Goal: Transaction & Acquisition: Purchase product/service

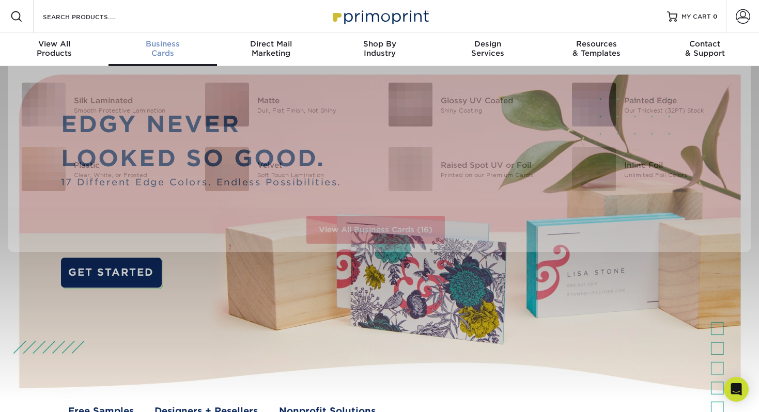
click at [157, 54] on div "Business Cards" at bounding box center [162, 48] width 108 height 19
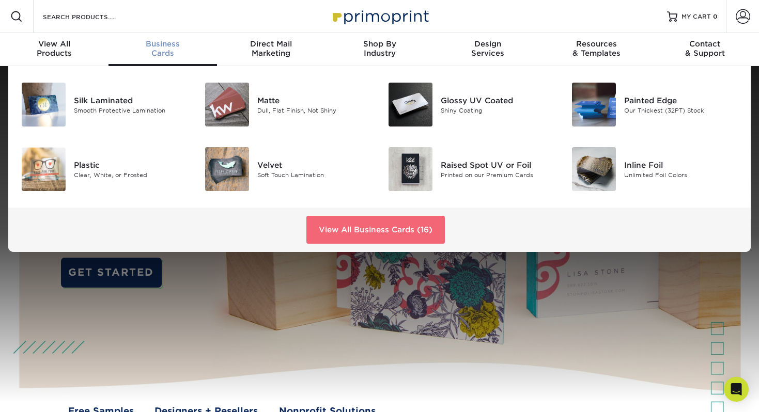
click at [376, 234] on link "View All Business Cards (16)" at bounding box center [375, 230] width 138 height 28
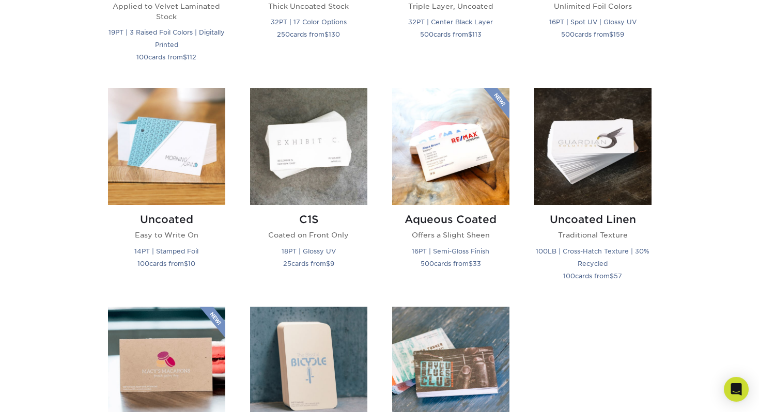
scroll to position [873, 0]
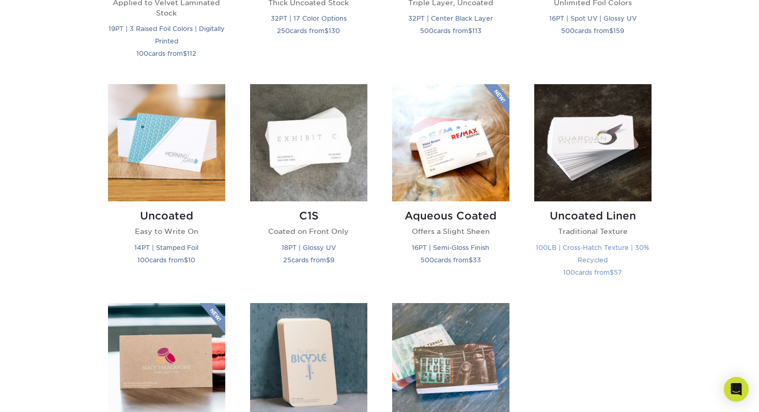
click at [595, 179] on img at bounding box center [592, 142] width 117 height 117
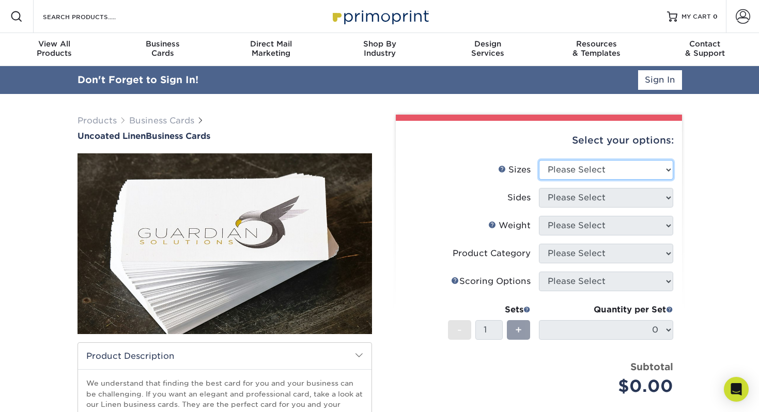
click at [576, 167] on select "Please Select 2" x 3.5" - Standard 2" x 7" - Foldover Card 2.125" x 3.375" - Eu…" at bounding box center [606, 170] width 134 height 20
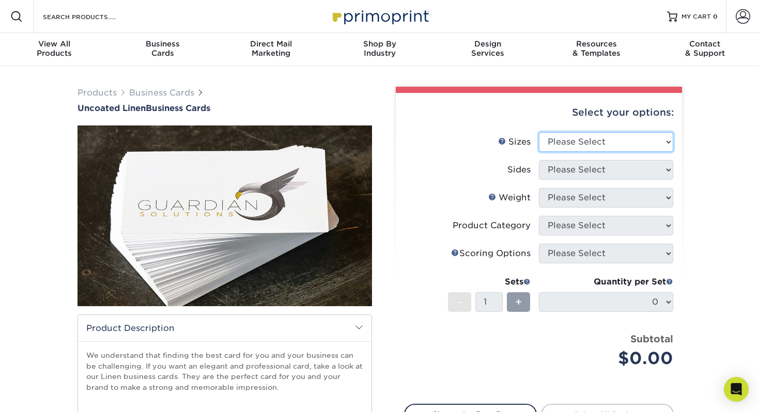
select select "2.00x3.50"
click at [539, 132] on select "Please Select 2" x 3.5" - Standard 2" x 7" - Foldover Card 2.125" x 3.375" - Eu…" at bounding box center [606, 142] width 134 height 20
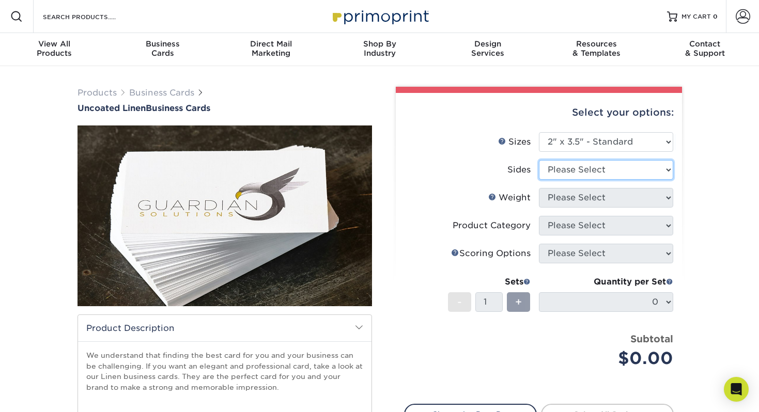
click at [592, 174] on select "Please Select Print Both Sides Print Front Only" at bounding box center [606, 170] width 134 height 20
select select "13abbda7-1d64-4f25-8bb2-c179b224825d"
click at [539, 160] on select "Please Select Print Both Sides Print Front Only" at bounding box center [606, 170] width 134 height 20
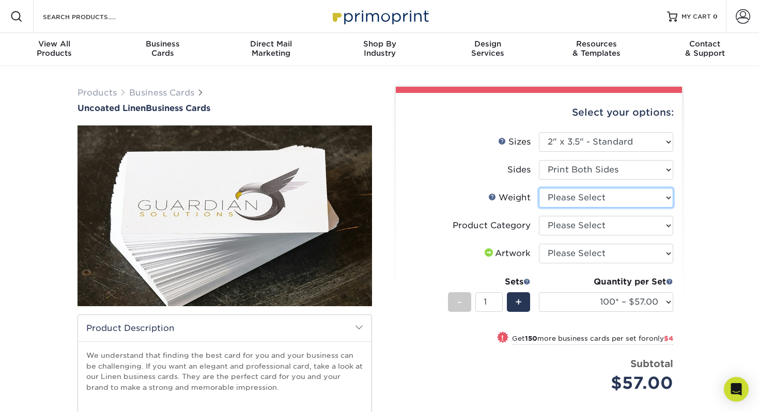
click at [609, 200] on select "Please Select 100LB" at bounding box center [606, 198] width 134 height 20
select select "100LB"
click at [539, 188] on select "Please Select 100LB" at bounding box center [606, 198] width 134 height 20
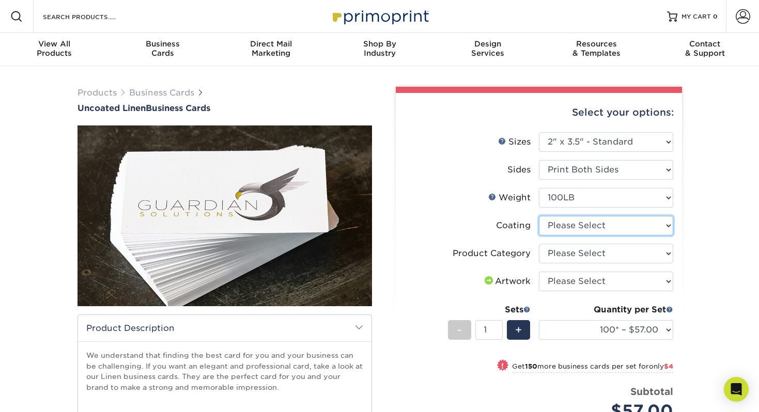
click at [603, 231] on select at bounding box center [606, 226] width 134 height 20
select select "3e7618de-abca-4bda-9f97-8b9129e913d8"
click at [539, 216] on select at bounding box center [606, 226] width 134 height 20
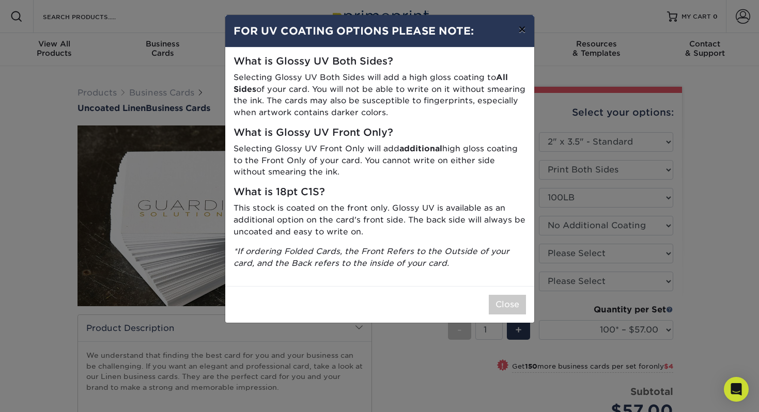
click at [518, 31] on button "×" at bounding box center [522, 29] width 24 height 29
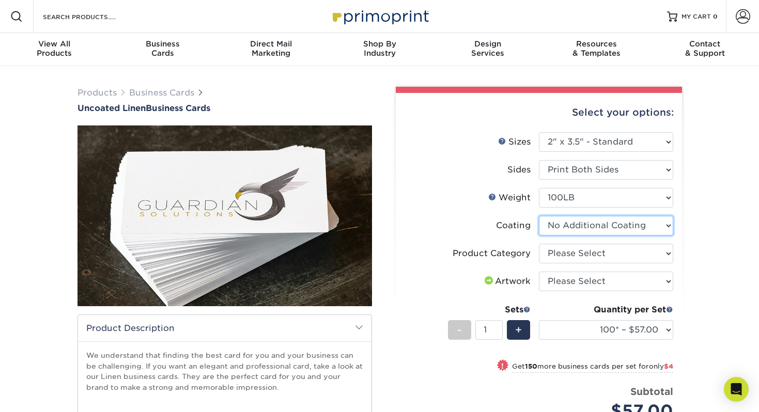
click at [594, 226] on select at bounding box center [606, 226] width 134 height 20
click at [539, 216] on select at bounding box center [606, 226] width 134 height 20
click at [585, 255] on select "Please Select Business Cards" at bounding box center [606, 254] width 134 height 20
select select "3b5148f1-0588-4f88-a218-97bcfdce65c1"
click at [539, 244] on select "Please Select Business Cards" at bounding box center [606, 254] width 134 height 20
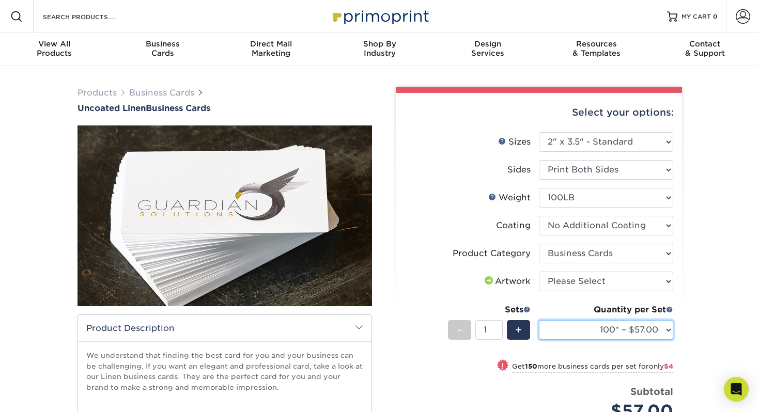
click at [664, 330] on select "100* – $57.00 250* – $61.00 500* – $69.00 1000 – $72.00 2500 – $114.00 5000 – $…" at bounding box center [606, 330] width 134 height 20
click at [633, 335] on select "100* – $57.00 250* – $61.00 500* – $69.00 1000 – $72.00 2500 – $114.00 5000 – $…" at bounding box center [606, 330] width 134 height 20
click at [603, 329] on select "100* – $57.00 250* – $61.00 500* – $69.00 1000 – $72.00 2500 – $114.00 5000 – $…" at bounding box center [606, 330] width 134 height 20
click at [629, 333] on select "100* – $57.00 250* – $61.00 500* – $69.00 1000 – $72.00 2500 – $114.00 5000 – $…" at bounding box center [606, 330] width 134 height 20
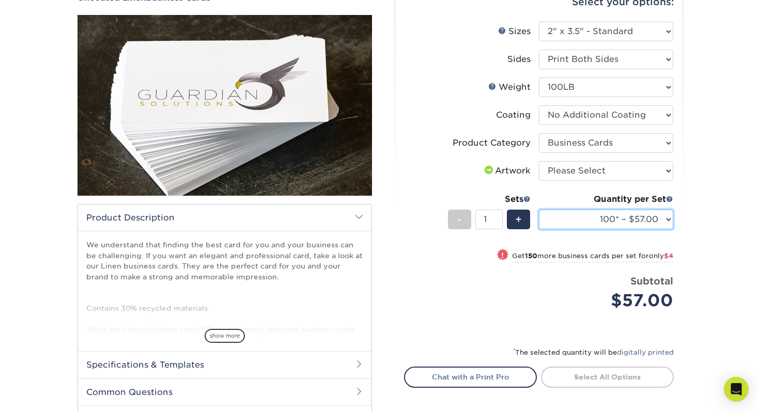
scroll to position [113, 0]
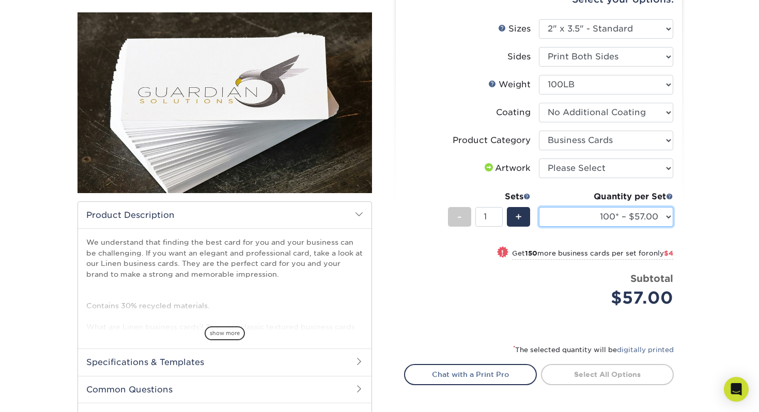
click at [632, 212] on select "100* – $57.00 250* – $61.00 500* – $69.00 1000 – $72.00 2500 – $114.00 5000 – $…" at bounding box center [606, 217] width 134 height 20
select select "500* – $69.00"
click at [539, 207] on select "100* – $57.00 250* – $61.00 500* – $69.00 1000 – $72.00 2500 – $114.00 5000 – $…" at bounding box center [606, 217] width 134 height 20
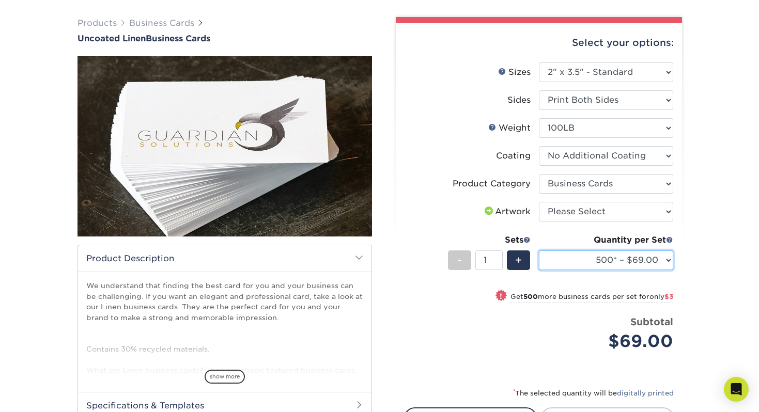
scroll to position [59, 0]
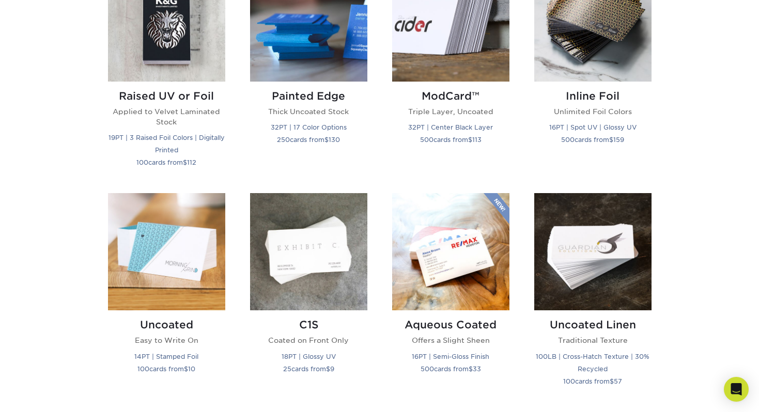
scroll to position [767, 0]
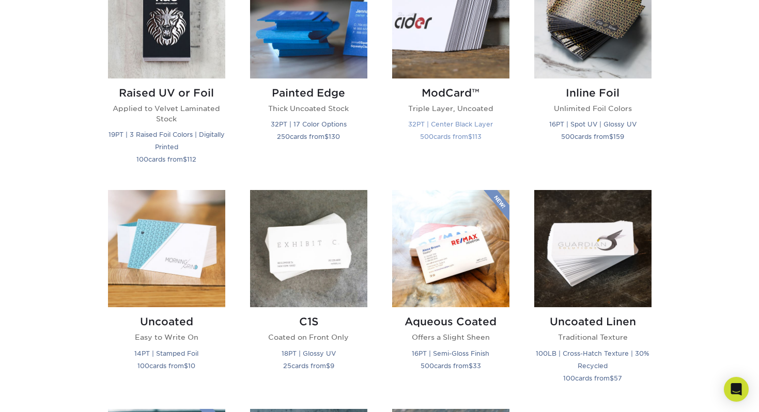
click at [446, 52] on img at bounding box center [450, 19] width 117 height 117
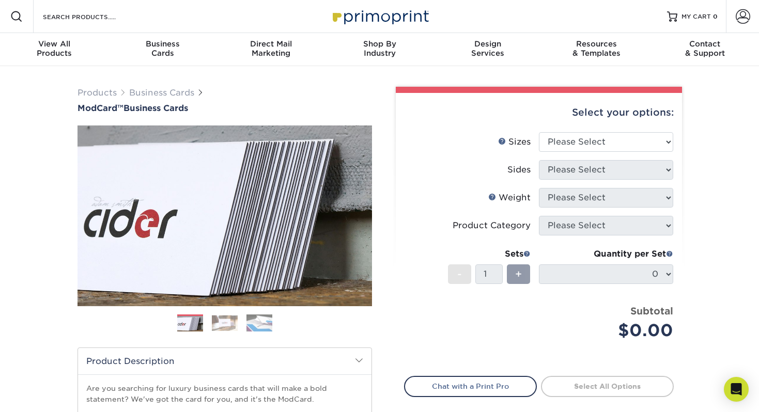
click at [219, 323] on img at bounding box center [225, 323] width 26 height 16
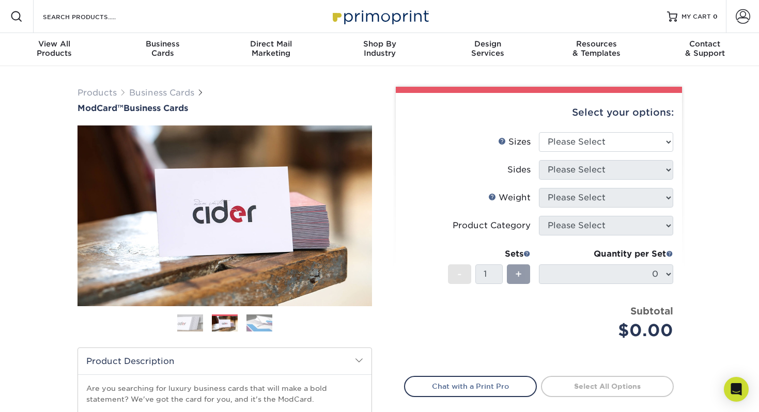
click at [261, 329] on img at bounding box center [259, 323] width 26 height 18
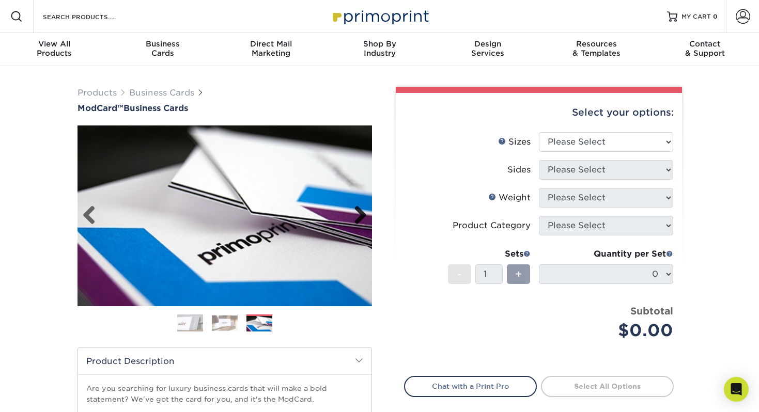
click at [361, 215] on link "Next" at bounding box center [356, 216] width 21 height 21
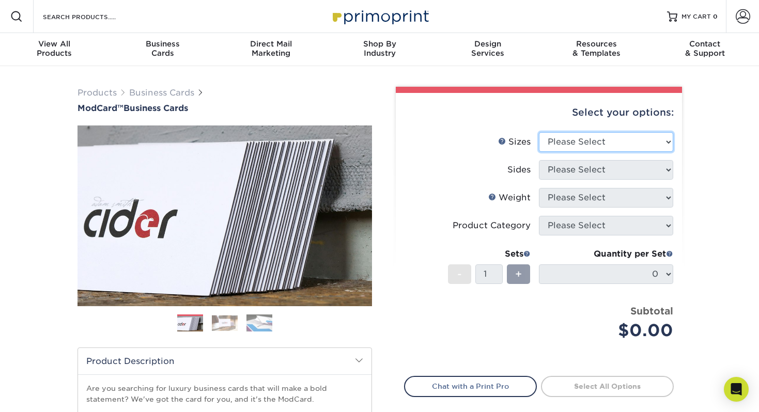
click at [586, 139] on select "Please Select 1.5" x 3.5" - Mini 1.75" x 3.5" - Mini 2" x 2" - Square 2" x 3" -…" at bounding box center [606, 142] width 134 height 20
select select "2.00x3.50"
click at [539, 132] on select "Please Select 1.5" x 3.5" - Mini 1.75" x 3.5" - Mini 2" x 2" - Square 2" x 3" -…" at bounding box center [606, 142] width 134 height 20
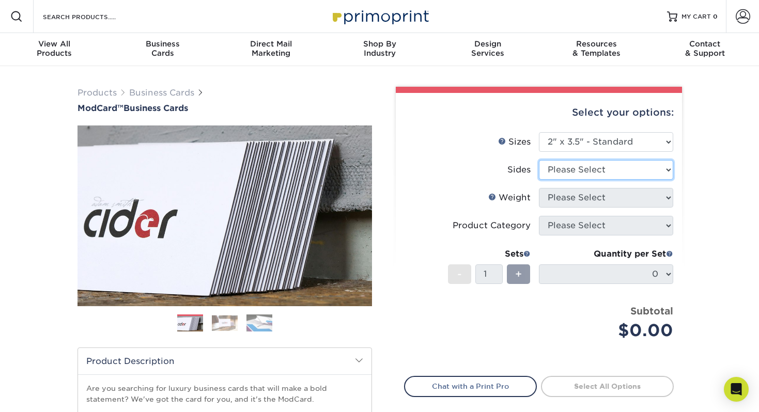
click at [581, 173] on select "Please Select Print Both Sides Print Front Only" at bounding box center [606, 170] width 134 height 20
select select "13abbda7-1d64-4f25-8bb2-c179b224825d"
click at [539, 160] on select "Please Select Print Both Sides Print Front Only" at bounding box center [606, 170] width 134 height 20
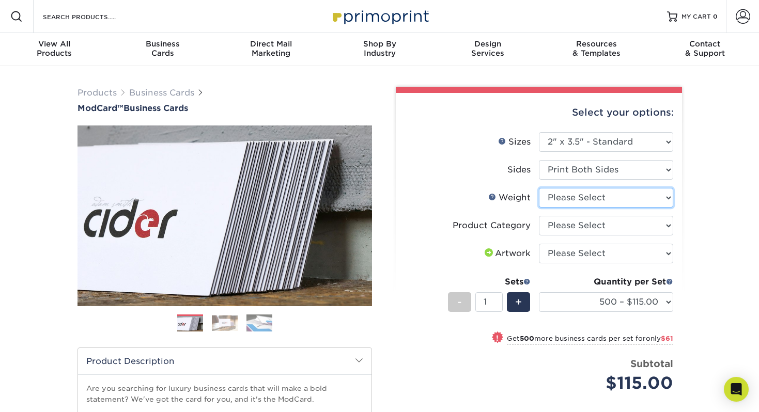
click at [580, 200] on select "Please Select 32PTUCBLK" at bounding box center [606, 198] width 134 height 20
select select "32PTUCBLK"
click at [539, 188] on select "Please Select 32PTUCBLK" at bounding box center [606, 198] width 134 height 20
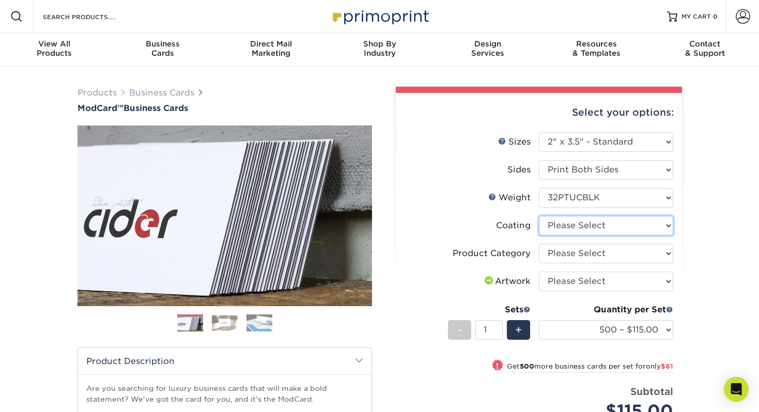
click at [590, 224] on select at bounding box center [606, 226] width 134 height 20
select select "3e7618de-abca-4bda-9f97-8b9129e913d8"
click at [539, 216] on select at bounding box center [606, 226] width 134 height 20
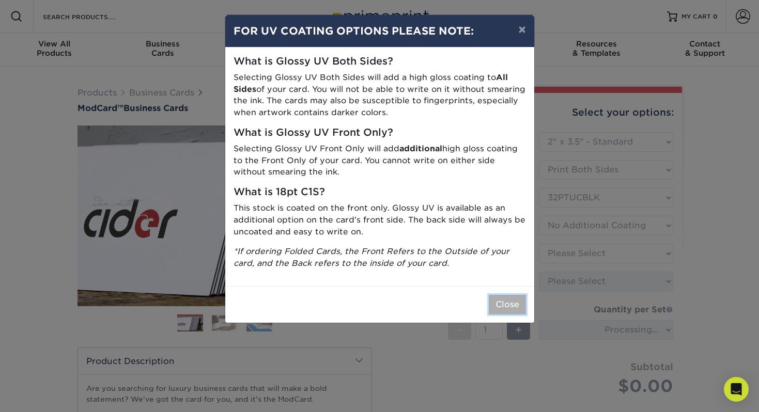
click at [513, 306] on button "Close" at bounding box center [506, 305] width 37 height 20
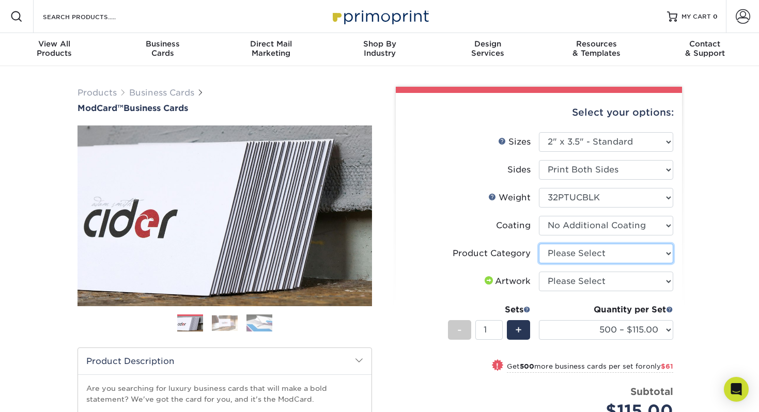
click at [577, 257] on select "Please Select Business Cards" at bounding box center [606, 254] width 134 height 20
select select "3b5148f1-0588-4f88-a218-97bcfdce65c1"
click at [539, 244] on select "Please Select Business Cards" at bounding box center [606, 254] width 134 height 20
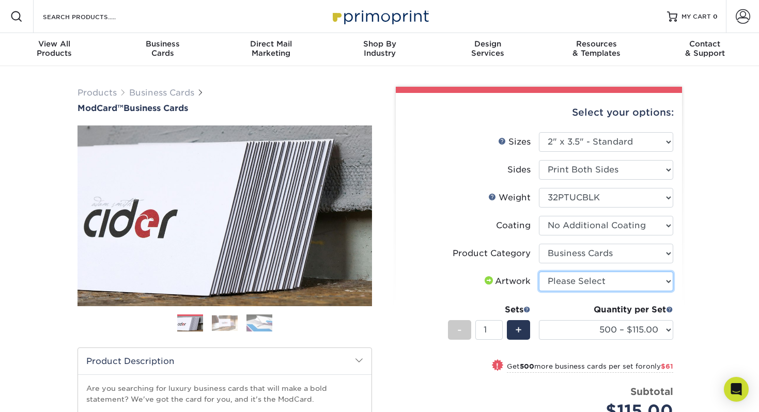
click at [575, 285] on select "Please Select I will upload files I need a design - $100" at bounding box center [606, 282] width 134 height 20
select select "upload"
click at [539, 272] on select "Please Select I will upload files I need a design - $100" at bounding box center [606, 282] width 134 height 20
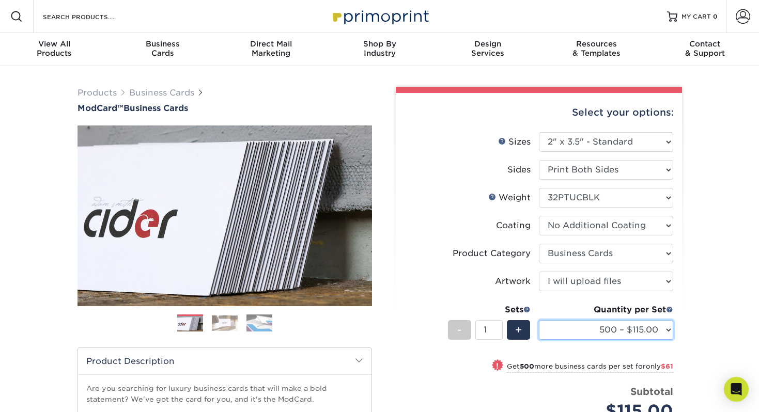
click at [632, 335] on select "500 – $115.00 1000 – $176.00" at bounding box center [606, 330] width 134 height 20
click at [572, 329] on select "500 – $115.00 1000 – $176.00" at bounding box center [606, 330] width 134 height 20
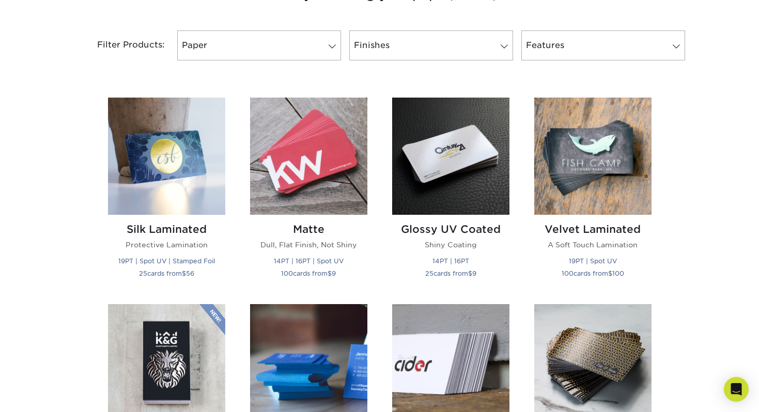
scroll to position [424, 0]
click at [163, 175] on img at bounding box center [166, 156] width 117 height 117
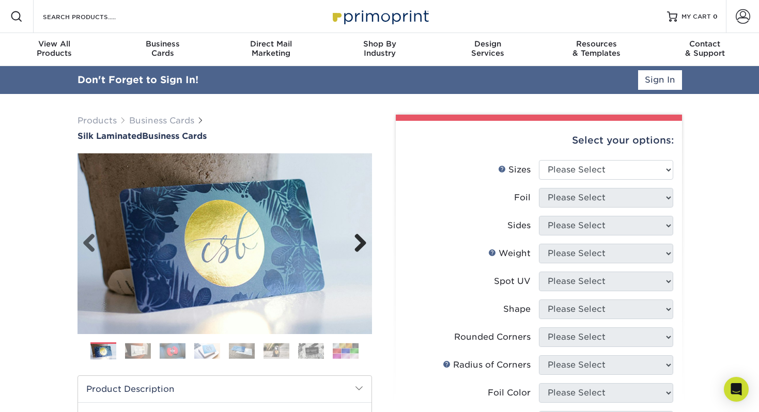
click at [362, 246] on link "Next" at bounding box center [356, 243] width 21 height 21
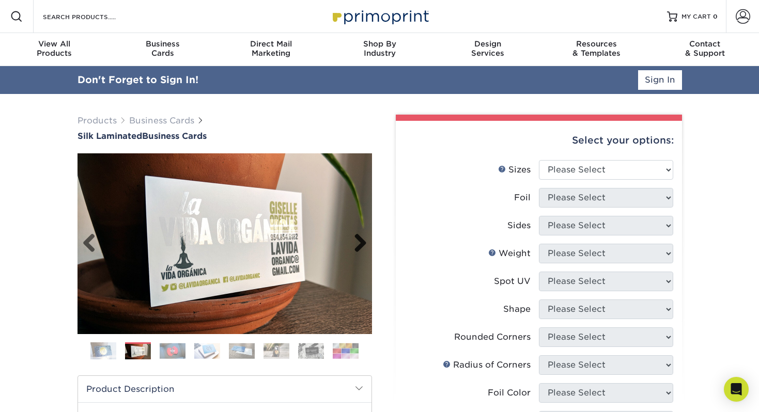
click at [361, 246] on link "Next" at bounding box center [356, 243] width 21 height 21
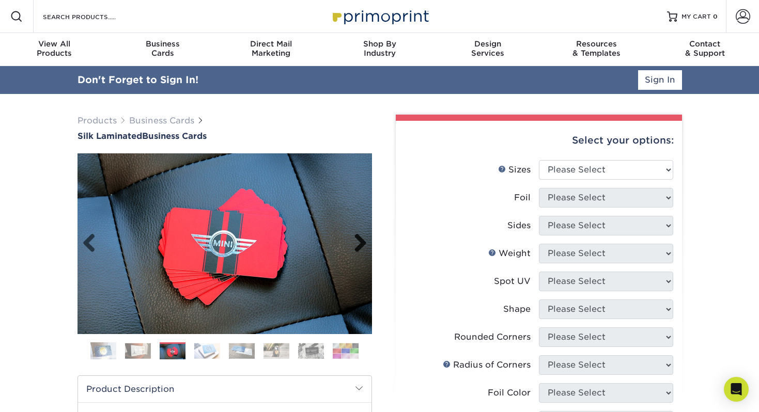
click at [361, 246] on link "Next" at bounding box center [356, 243] width 21 height 21
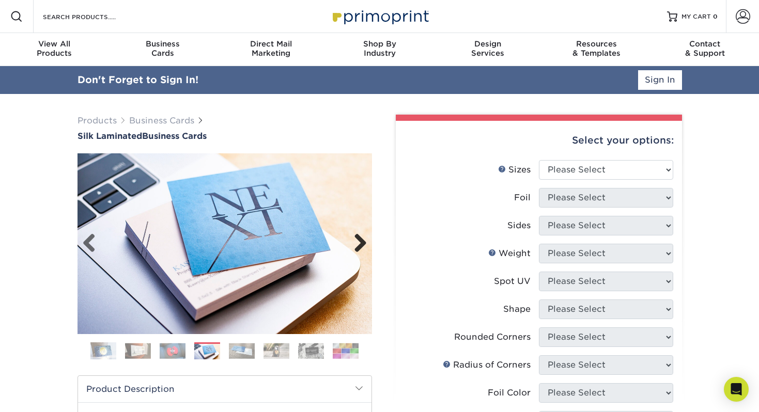
click at [361, 246] on link "Next" at bounding box center [356, 243] width 21 height 21
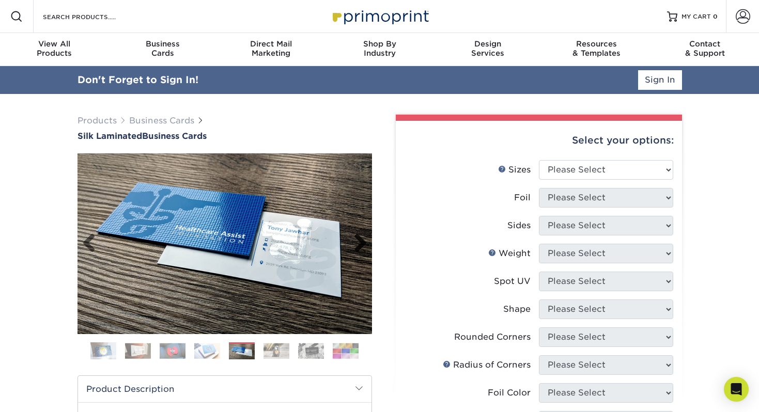
click at [361, 246] on link "Next" at bounding box center [356, 243] width 21 height 21
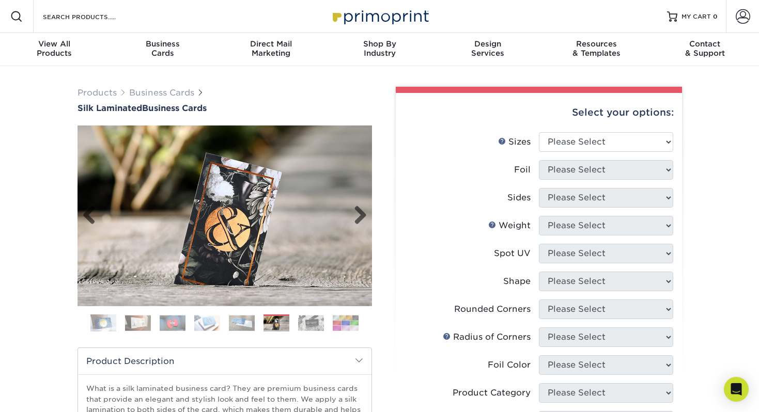
click at [361, 247] on img at bounding box center [224, 215] width 294 height 181
click at [359, 227] on img at bounding box center [224, 215] width 294 height 181
click at [313, 318] on img at bounding box center [311, 323] width 26 height 16
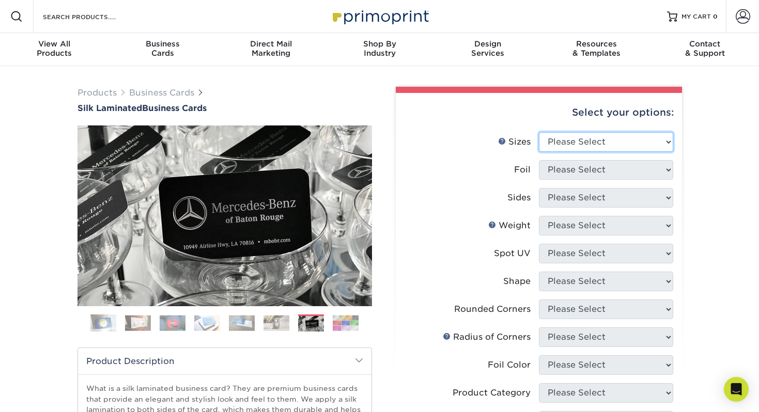
click at [572, 144] on select "Please Select 1.5" x 3.5" - Mini 1.75" x 3.5" - Mini 2" x 2" - Square 2" x 3" -…" at bounding box center [606, 142] width 134 height 20
select select "2.00x3.50"
click at [539, 132] on select "Please Select 1.5" x 3.5" - Mini 1.75" x 3.5" - Mini 2" x 2" - Square 2" x 3" -…" at bounding box center [606, 142] width 134 height 20
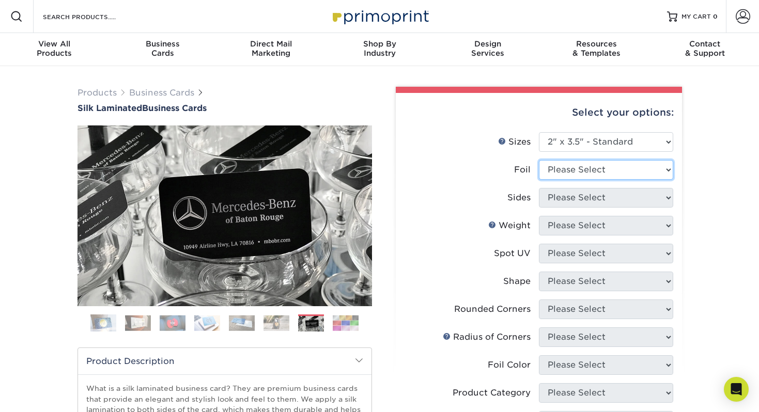
click at [587, 172] on select "Please Select Yes No" at bounding box center [606, 170] width 134 height 20
select select "0"
click at [539, 160] on select "Please Select Yes No" at bounding box center [606, 170] width 134 height 20
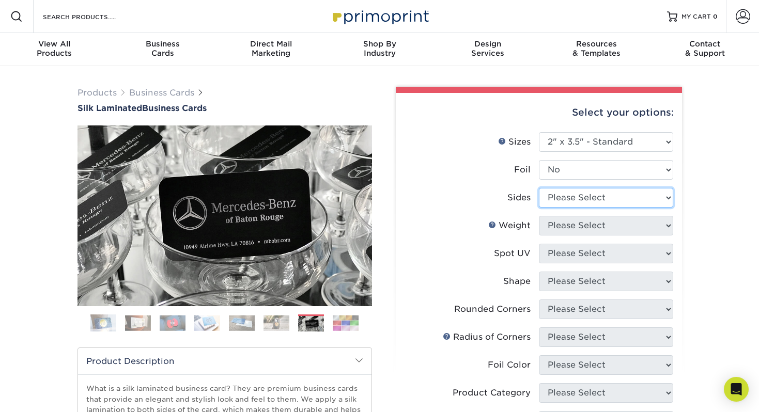
click at [584, 198] on select "Please Select Print Both Sides Print Front Only" at bounding box center [606, 198] width 134 height 20
select select "13abbda7-1d64-4f25-8bb2-c179b224825d"
click at [539, 188] on select "Please Select Print Both Sides Print Front Only" at bounding box center [606, 198] width 134 height 20
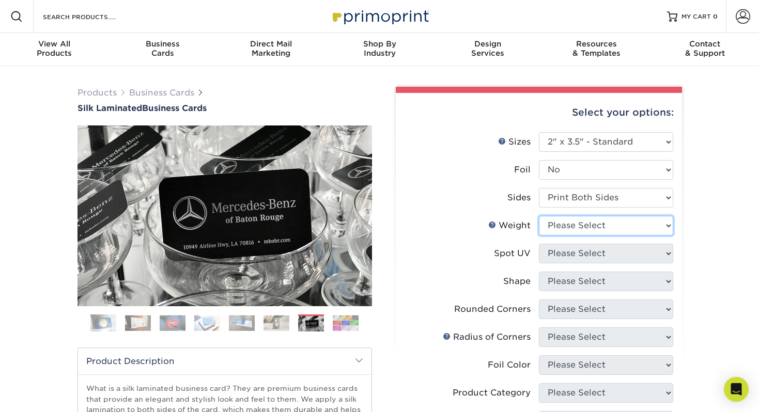
click at [604, 222] on select "Please Select 16PT" at bounding box center [606, 226] width 134 height 20
select select "16PT"
click at [539, 216] on select "Please Select 16PT" at bounding box center [606, 226] width 134 height 20
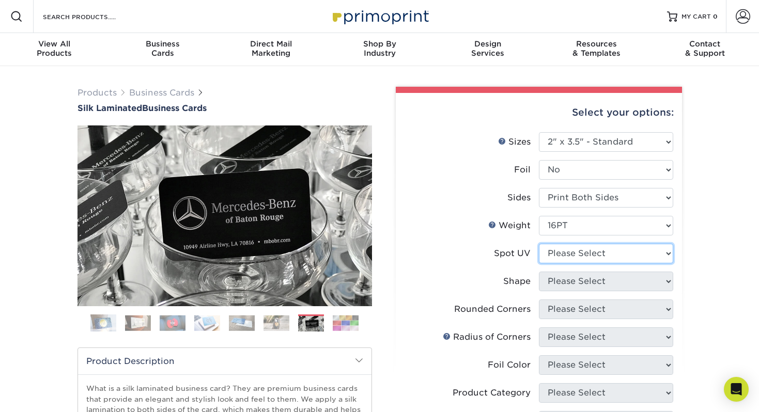
click at [607, 251] on select "Please Select No Spot UV Front and Back (Both Sides) Front Only Back Only" at bounding box center [606, 254] width 134 height 20
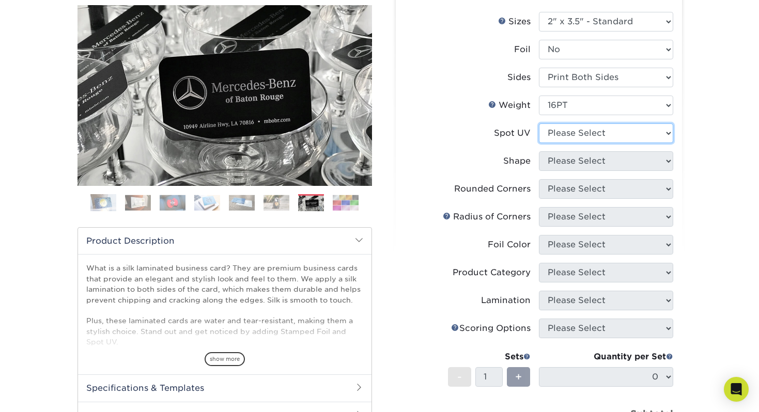
scroll to position [122, 0]
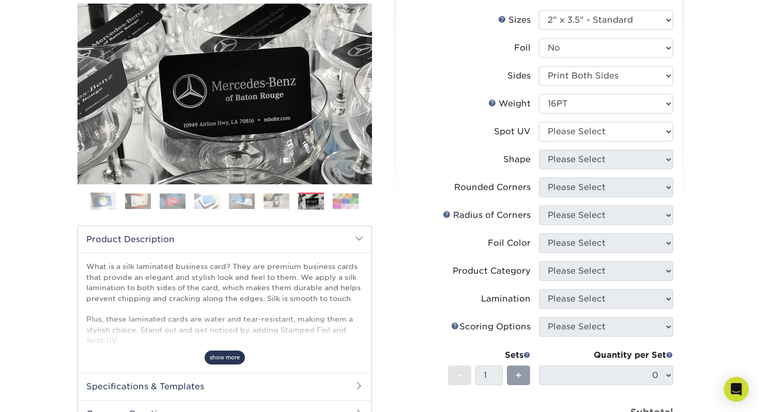
click at [218, 356] on span "show more" at bounding box center [224, 358] width 40 height 14
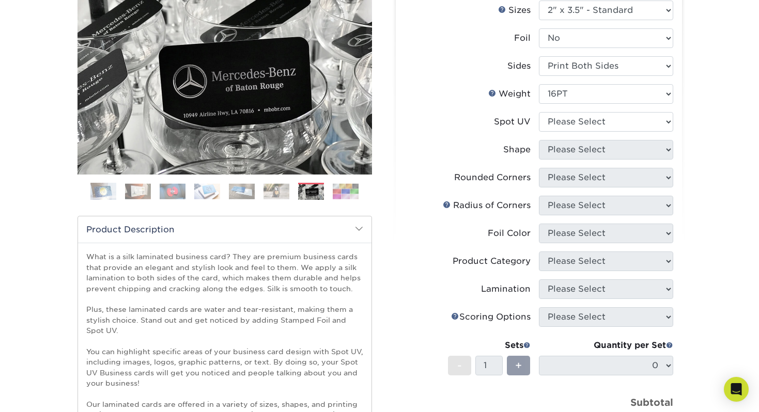
scroll to position [141, 0]
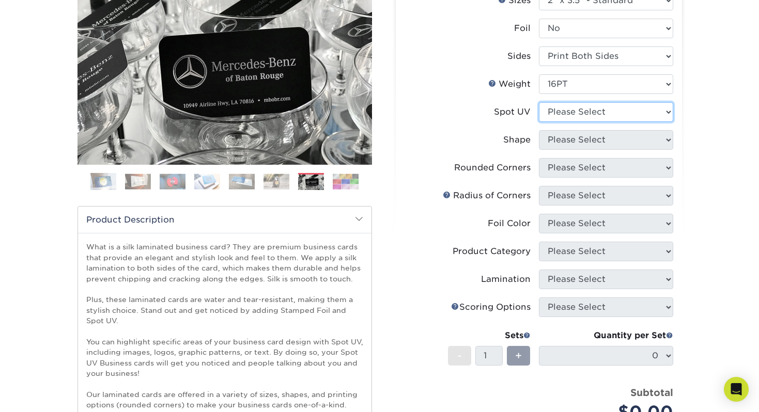
click at [574, 116] on select "Please Select No Spot UV Front and Back (Both Sides) Front Only Back Only" at bounding box center [606, 112] width 134 height 20
select select "3"
click at [539, 102] on select "Please Select No Spot UV Front and Back (Both Sides) Front Only Back Only" at bounding box center [606, 112] width 134 height 20
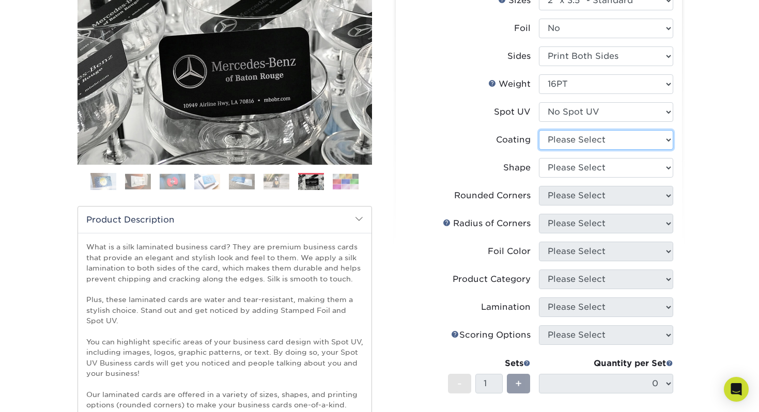
click at [578, 143] on select at bounding box center [606, 140] width 134 height 20
select select "3e7618de-abca-4bda-9f97-8b9129e913d8"
click at [539, 130] on select at bounding box center [606, 140] width 134 height 20
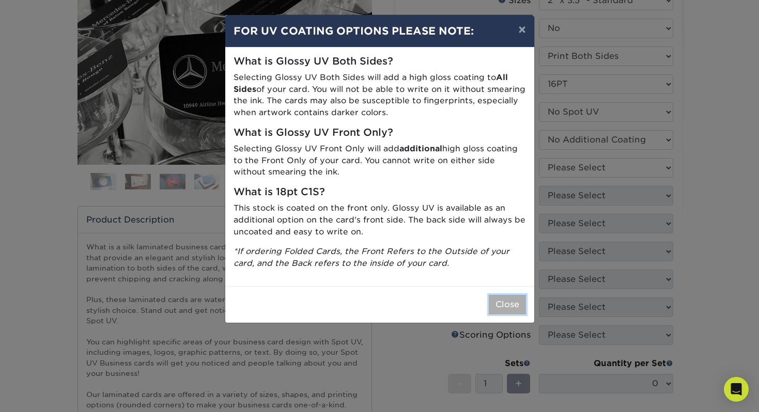
click at [517, 300] on button "Close" at bounding box center [506, 305] width 37 height 20
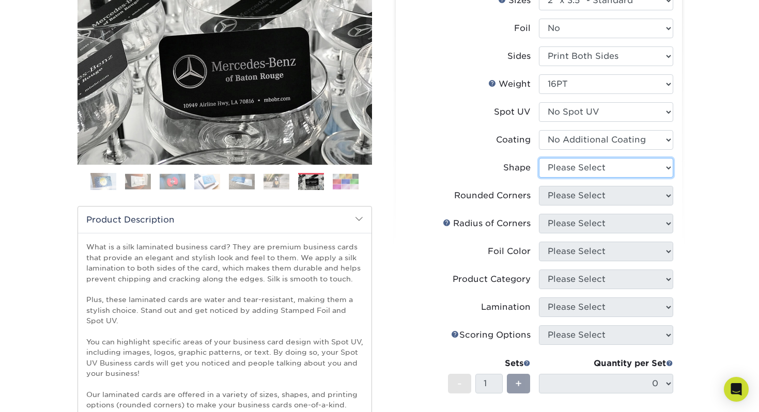
click at [571, 166] on select "Please Select Standard Oval" at bounding box center [606, 168] width 134 height 20
select select "standard"
click at [539, 158] on select "Please Select Standard Oval" at bounding box center [606, 168] width 134 height 20
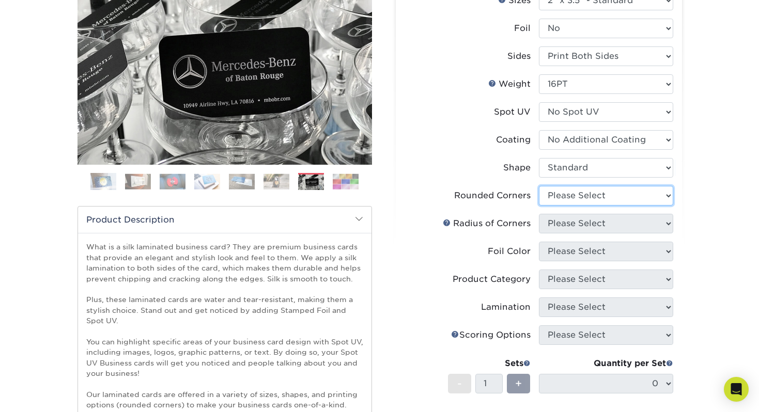
click at [575, 198] on select "Please Select Yes - Round 2 Corners Yes - Round 4 Corners No" at bounding box center [606, 196] width 134 height 20
click at [330, 182] on ol at bounding box center [224, 185] width 294 height 25
click at [346, 182] on img at bounding box center [346, 182] width 26 height 16
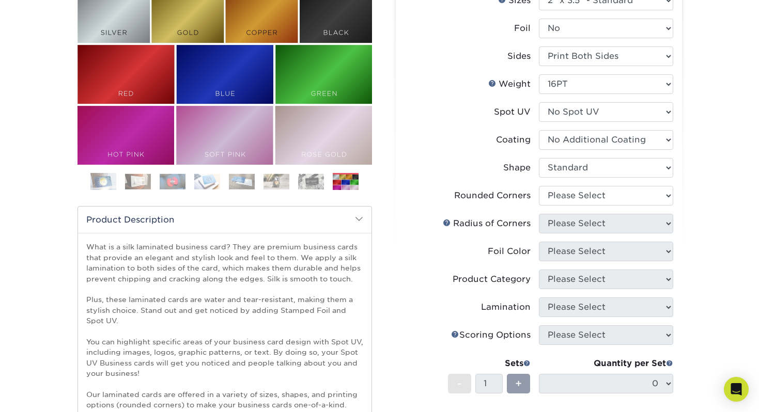
click at [240, 184] on img at bounding box center [242, 182] width 26 height 16
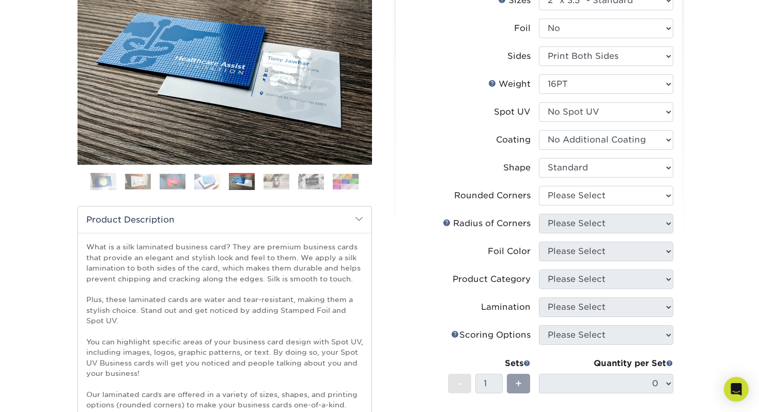
click at [210, 180] on img at bounding box center [207, 182] width 26 height 16
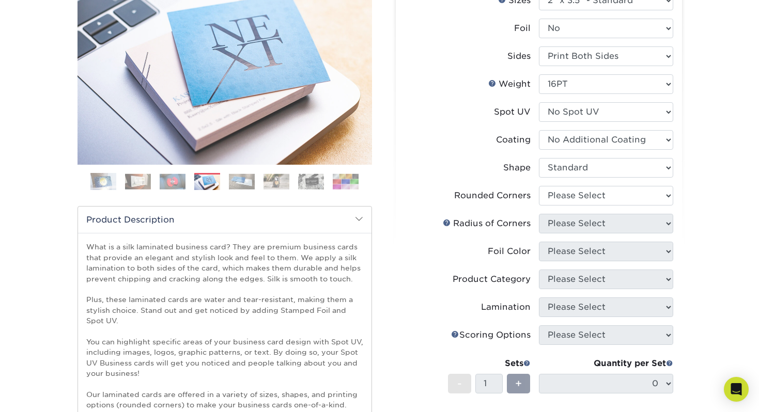
click at [270, 179] on img at bounding box center [276, 182] width 26 height 16
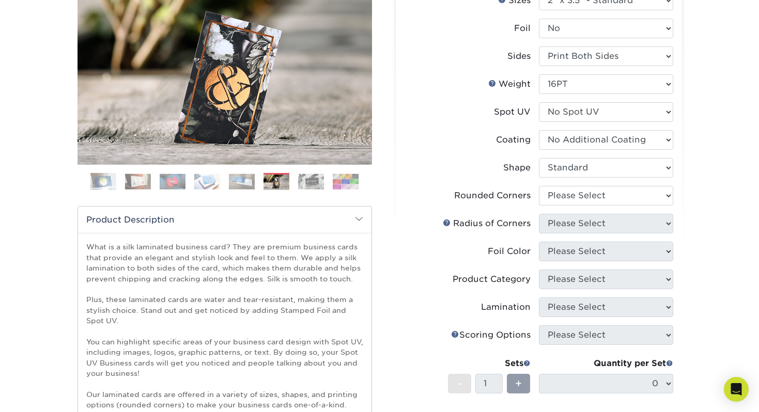
click at [292, 182] on ol at bounding box center [224, 185] width 294 height 25
click at [311, 184] on img at bounding box center [311, 182] width 26 height 16
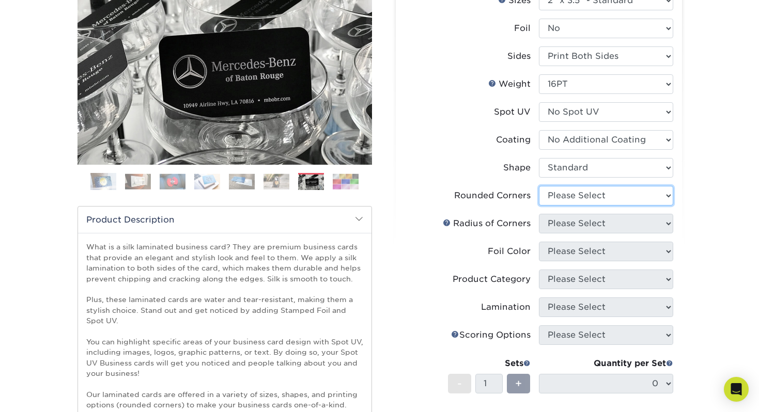
click at [562, 197] on select "Please Select Yes - Round 2 Corners Yes - Round 4 Corners No" at bounding box center [606, 196] width 134 height 20
select select "0"
click at [539, 186] on select "Please Select Yes - Round 2 Corners Yes - Round 4 Corners No" at bounding box center [606, 196] width 134 height 20
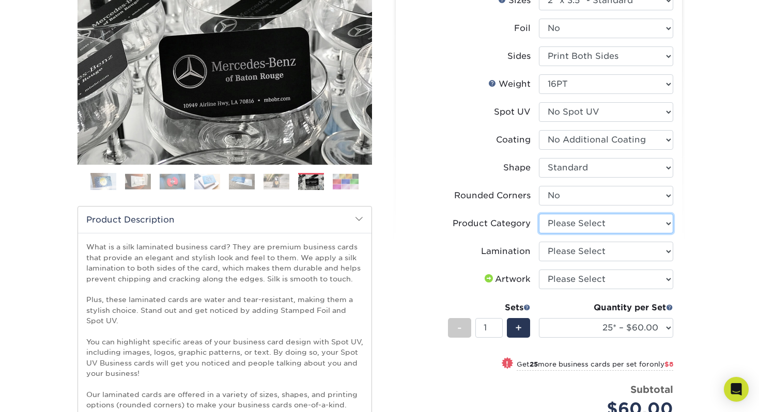
click at [595, 226] on select "Please Select Business Cards" at bounding box center [606, 224] width 134 height 20
select select "3b5148f1-0588-4f88-a218-97bcfdce65c1"
click at [539, 214] on select "Please Select Business Cards" at bounding box center [606, 224] width 134 height 20
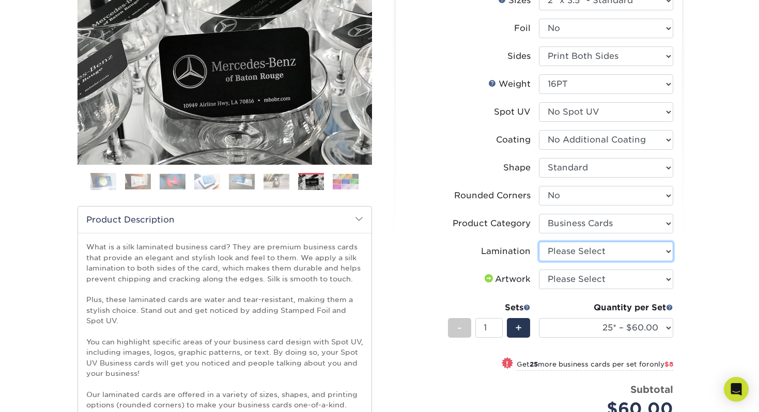
click at [593, 256] on select "Please Select Silk" at bounding box center [606, 252] width 134 height 20
select select "ccacb42f-45f7-42d3-bbd3-7c8421cf37f0"
click at [539, 242] on select "Please Select Silk" at bounding box center [606, 252] width 134 height 20
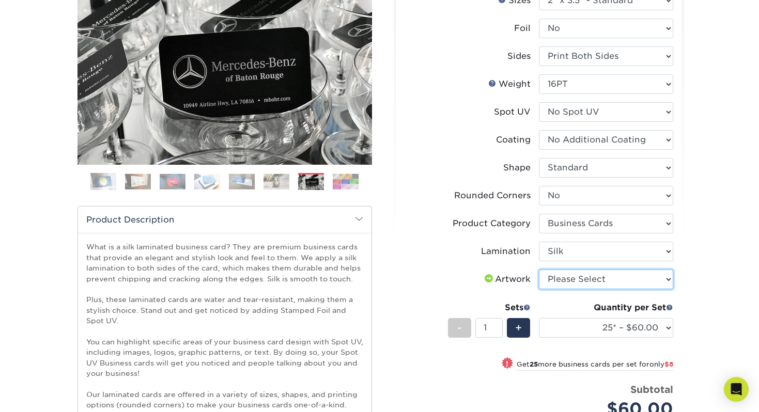
click at [601, 277] on select "Please Select I will upload files I need a design - $100" at bounding box center [606, 280] width 134 height 20
select select "upload"
click at [539, 270] on select "Please Select I will upload files I need a design - $100" at bounding box center [606, 280] width 134 height 20
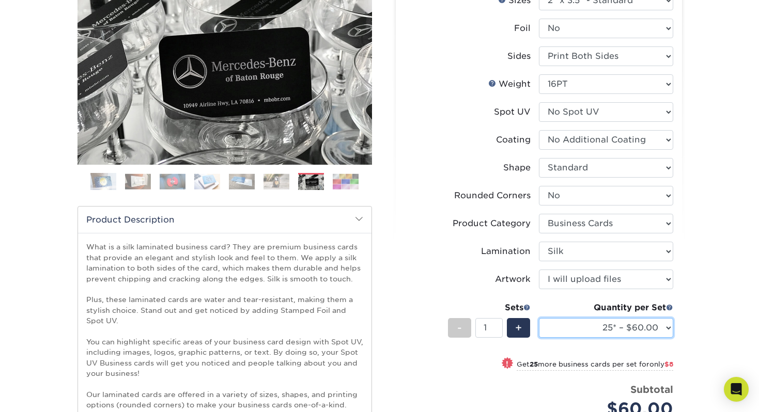
click at [626, 327] on select "25* – $60.00 50* – $68.00 75* – $76.00 100* – $84.00 250* – $92.00 500 – $96.00…" at bounding box center [606, 328] width 134 height 20
click at [539, 318] on select "25* – $60.00 50* – $68.00 75* – $76.00 100* – $84.00 250* – $92.00 500 – $96.00…" at bounding box center [606, 328] width 134 height 20
click at [608, 327] on select "25* – $60.00 50* – $68.00 75* – $76.00 100* – $84.00 250* – $92.00 500 – $96.00…" at bounding box center [606, 328] width 134 height 20
click at [539, 318] on select "25* – $60.00 50* – $68.00 75* – $76.00 100* – $84.00 250* – $92.00 500 – $96.00…" at bounding box center [606, 328] width 134 height 20
click at [590, 328] on select "25* – $60.00 50* – $68.00 75* – $76.00 100* – $84.00 250* – $92.00 500 – $96.00…" at bounding box center [606, 328] width 134 height 20
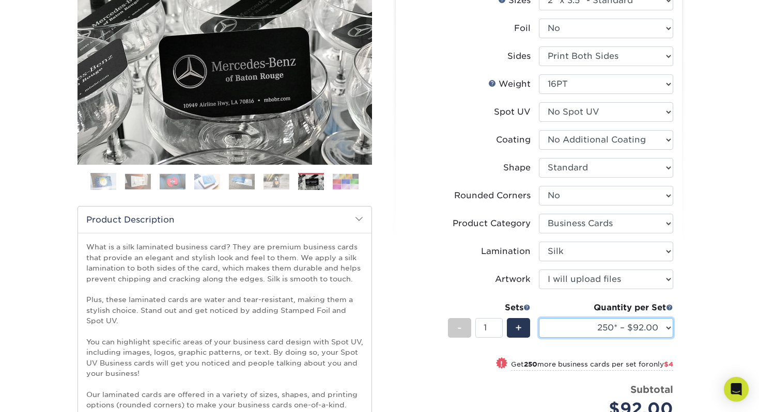
select select "500 – $96.00"
click at [539, 318] on select "25* – $60.00 50* – $68.00 75* – $76.00 100* – $84.00 250* – $92.00 500 – $96.00…" at bounding box center [606, 328] width 134 height 20
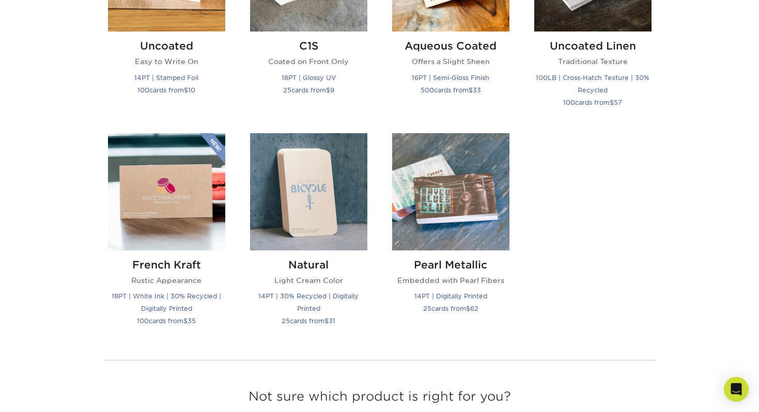
scroll to position [1123, 0]
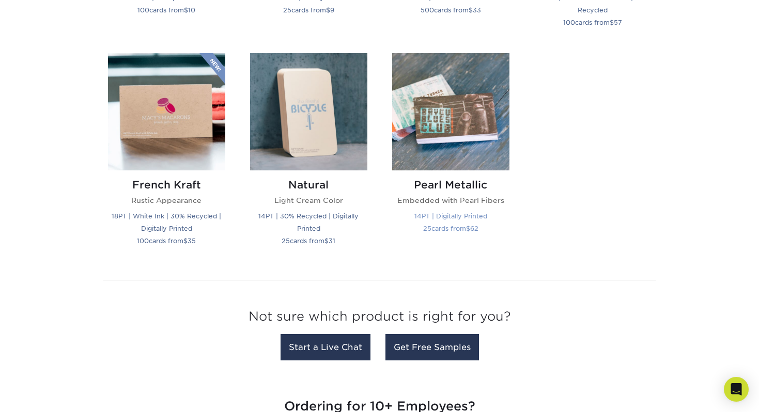
click at [471, 121] on img at bounding box center [450, 111] width 117 height 117
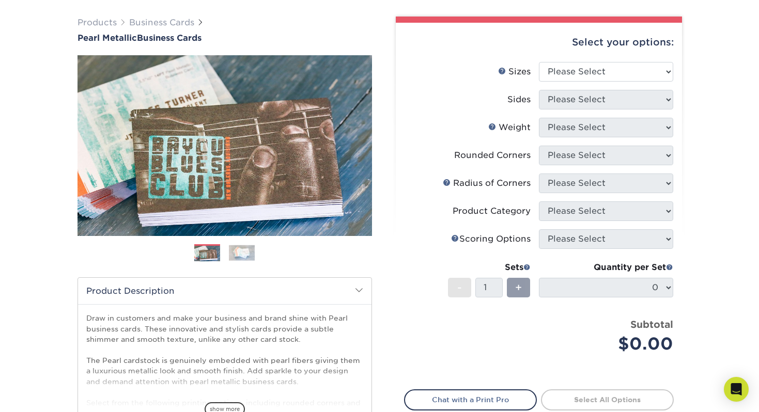
scroll to position [110, 0]
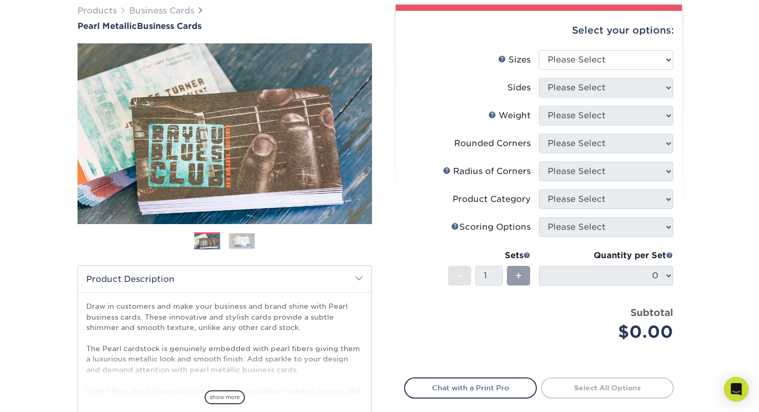
click at [234, 249] on ol at bounding box center [224, 244] width 294 height 25
click at [239, 243] on img at bounding box center [242, 241] width 26 height 16
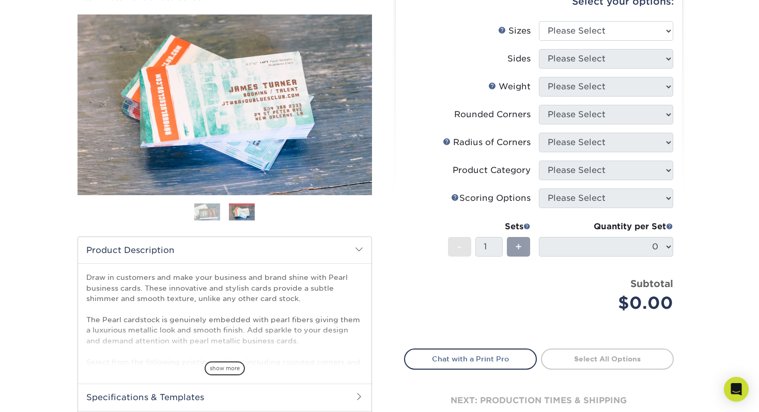
scroll to position [112, 0]
click at [215, 366] on span "show more" at bounding box center [224, 368] width 40 height 14
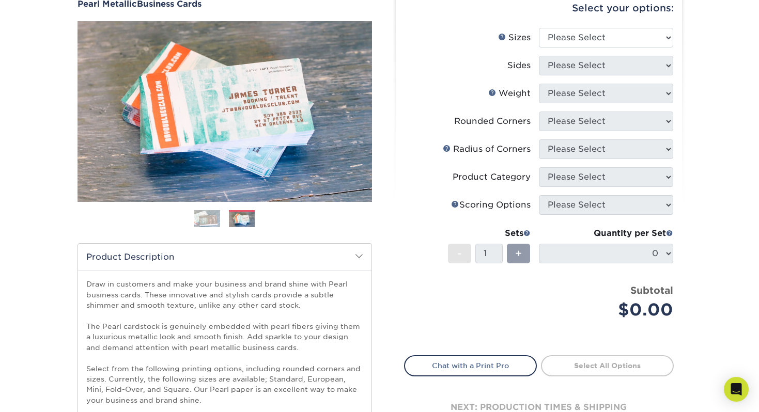
scroll to position [0, 0]
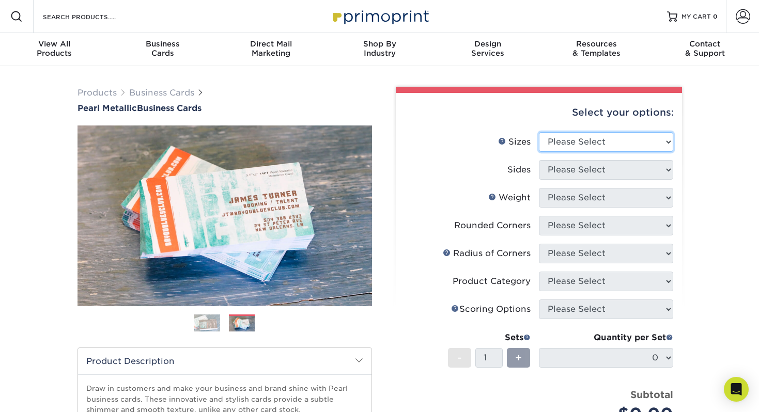
click at [566, 148] on select "Please Select 1.5" x 3.5" - Mini 1.75" x 3.5" - Mini 2" x 2" - Square 2" x 3" -…" at bounding box center [606, 142] width 134 height 20
select select "2.00x3.50"
click at [539, 132] on select "Please Select 1.5" x 3.5" - Mini 1.75" x 3.5" - Mini 2" x 2" - Square 2" x 3" -…" at bounding box center [606, 142] width 134 height 20
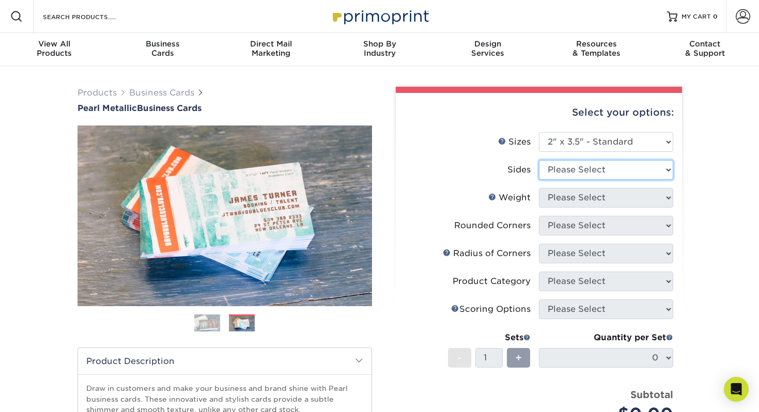
click at [556, 174] on select "Please Select Print Both Sides Print Front Only" at bounding box center [606, 170] width 134 height 20
select select "13abbda7-1d64-4f25-8bb2-c179b224825d"
click at [539, 160] on select "Please Select Print Both Sides Print Front Only" at bounding box center [606, 170] width 134 height 20
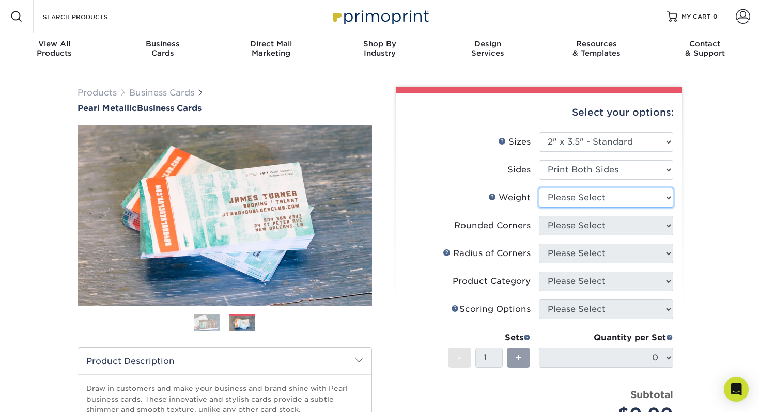
click at [560, 202] on select "Please Select 14PTPM" at bounding box center [606, 198] width 134 height 20
select select "14PTPM"
click at [539, 188] on select "Please Select 14PTPM" at bounding box center [606, 198] width 134 height 20
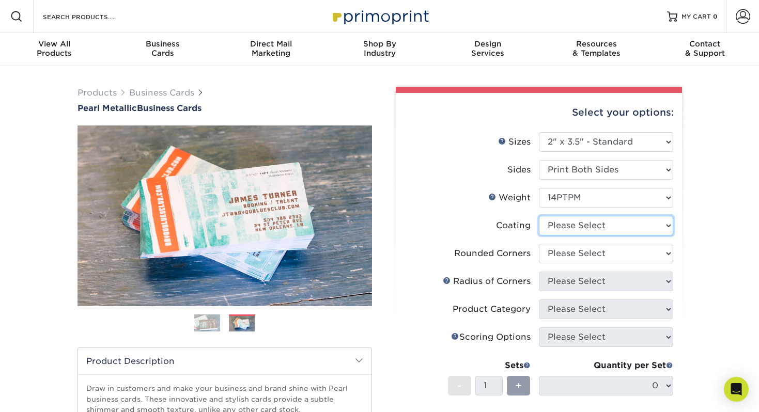
click at [560, 229] on select at bounding box center [606, 226] width 134 height 20
select select "3e7618de-abca-4bda-9f97-8b9129e913d8"
click at [539, 216] on select at bounding box center [606, 226] width 134 height 20
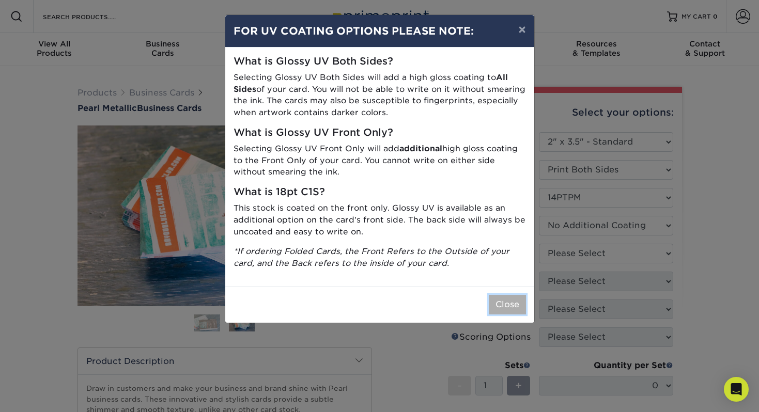
click at [503, 305] on button "Close" at bounding box center [506, 305] width 37 height 20
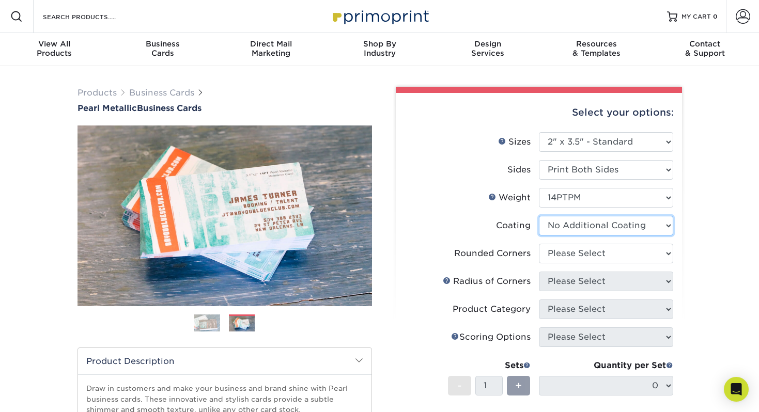
click at [564, 227] on select at bounding box center [606, 226] width 134 height 20
click at [559, 256] on select "Please Select Yes - Round 2 Corners Yes - Round 4 Corners No" at bounding box center [606, 254] width 134 height 20
select select "0"
click at [539, 244] on select "Please Select Yes - Round 2 Corners Yes - Round 4 Corners No" at bounding box center [606, 254] width 134 height 20
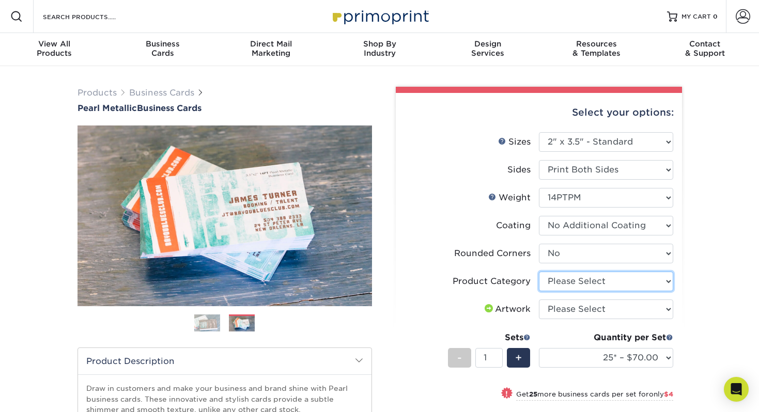
click at [559, 285] on select "Please Select Business Cards" at bounding box center [606, 282] width 134 height 20
select select "3b5148f1-0588-4f88-a218-97bcfdce65c1"
click at [539, 272] on select "Please Select Business Cards" at bounding box center [606, 282] width 134 height 20
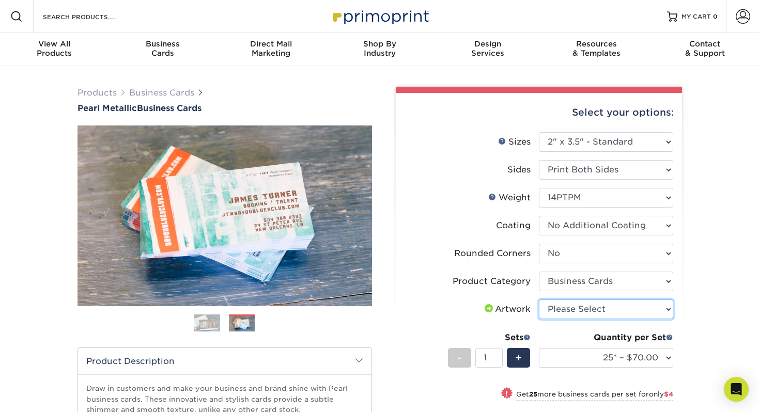
click at [561, 311] on select "Please Select I will upload files I need a design - $100" at bounding box center [606, 310] width 134 height 20
select select "upload"
click at [539, 300] on select "Please Select I will upload files I need a design - $100" at bounding box center [606, 310] width 134 height 20
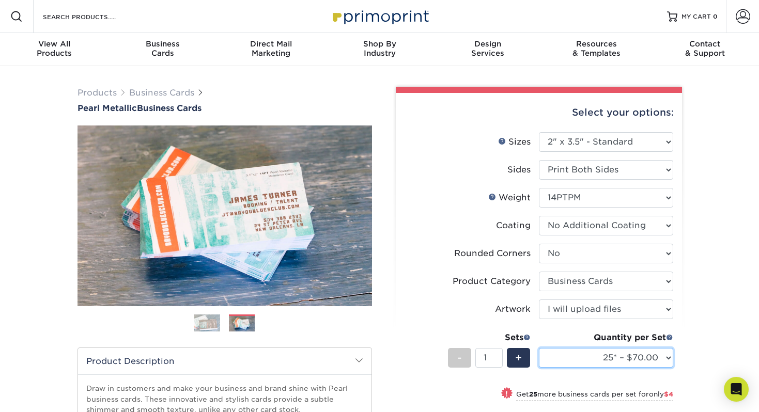
click at [590, 360] on select "25* – $70.00 50* – $74.00 75* – $78.00 100* – $82.00 250* – $109.00 500* – $155…" at bounding box center [606, 358] width 134 height 20
click at [539, 348] on select "25* – $70.00 50* – $74.00 75* – $78.00 100* – $82.00 250* – $109.00 500* – $155…" at bounding box center [606, 358] width 134 height 20
click at [605, 357] on select "25* – $70.00 50* – $74.00 75* – $78.00 100* – $82.00 250* – $109.00 500* – $155…" at bounding box center [606, 358] width 134 height 20
click at [654, 361] on select "25* – $70.00 50* – $74.00 75* – $78.00 100* – $82.00 250* – $109.00 500* – $155…" at bounding box center [606, 358] width 134 height 20
click at [539, 348] on select "25* – $70.00 50* – $74.00 75* – $78.00 100* – $82.00 250* – $109.00 500* – $155…" at bounding box center [606, 358] width 134 height 20
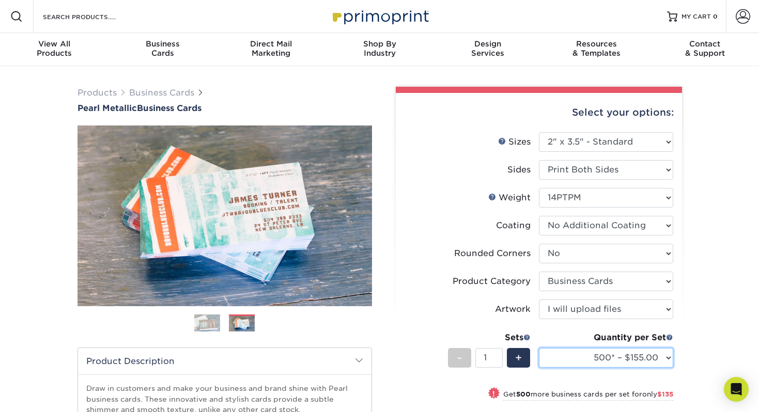
click at [628, 362] on select "25* – $70.00 50* – $74.00 75* – $78.00 100* – $82.00 250* – $109.00 500* – $155…" at bounding box center [606, 358] width 134 height 20
select select "250* – $109.00"
click at [539, 348] on select "25* – $70.00 50* – $74.00 75* – $78.00 100* – $82.00 250* – $109.00 500* – $155…" at bounding box center [606, 358] width 134 height 20
